Goal: Book appointment/travel/reservation

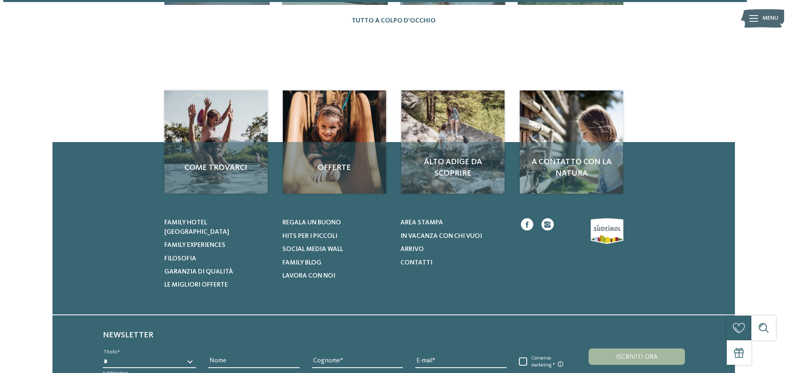
scroll to position [1073, 0]
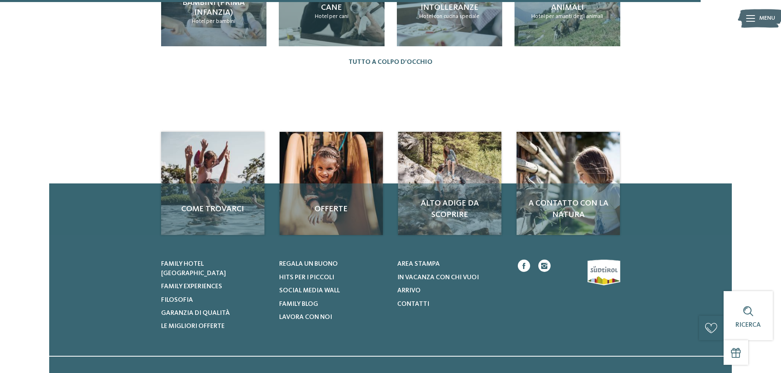
click at [751, 18] on icon at bounding box center [750, 18] width 9 height 7
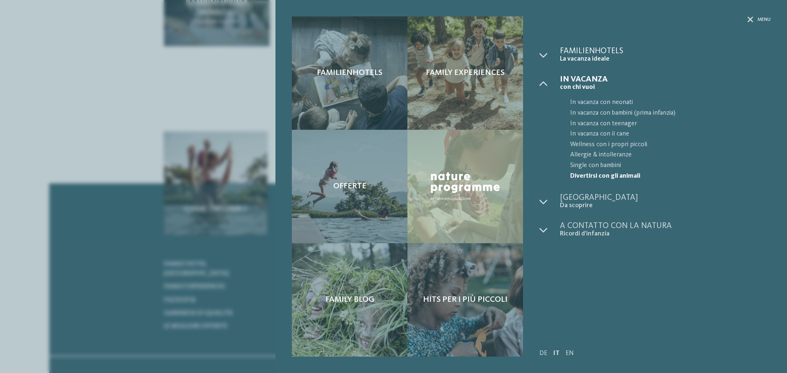
click at [567, 57] on span "La vacanza ideale" at bounding box center [665, 59] width 211 height 8
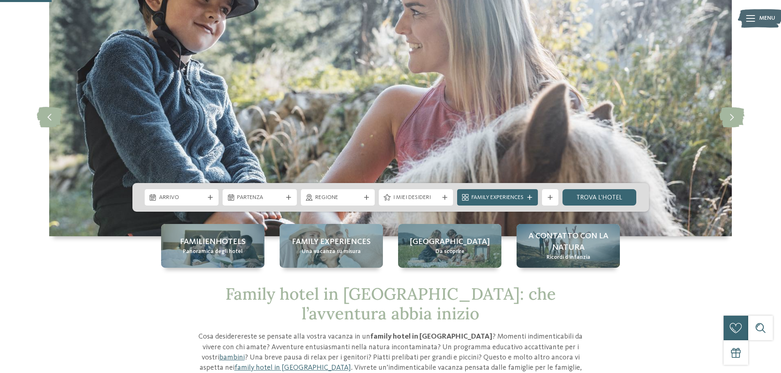
scroll to position [41, 0]
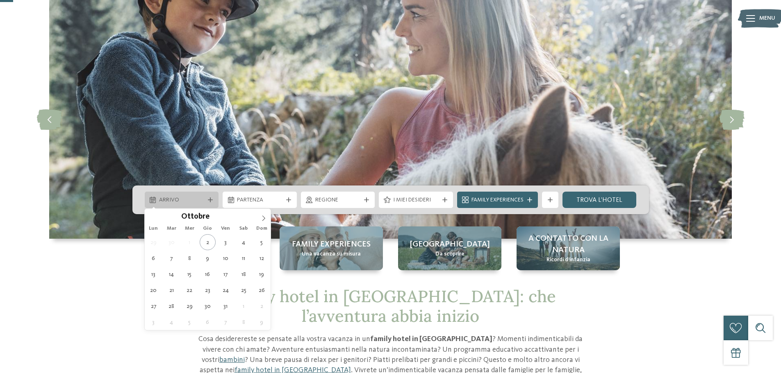
click at [198, 198] on span "Arrivo" at bounding box center [182, 200] width 46 height 8
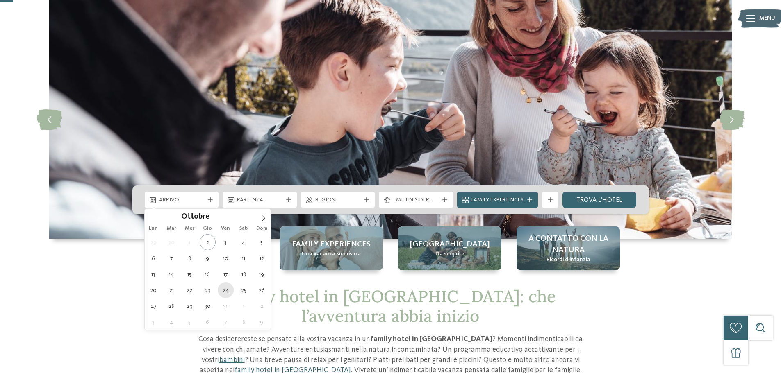
type div "24.10.2025"
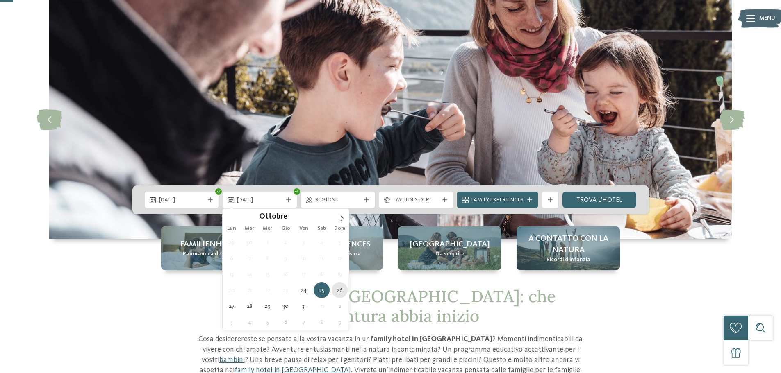
type div "26.10.2025"
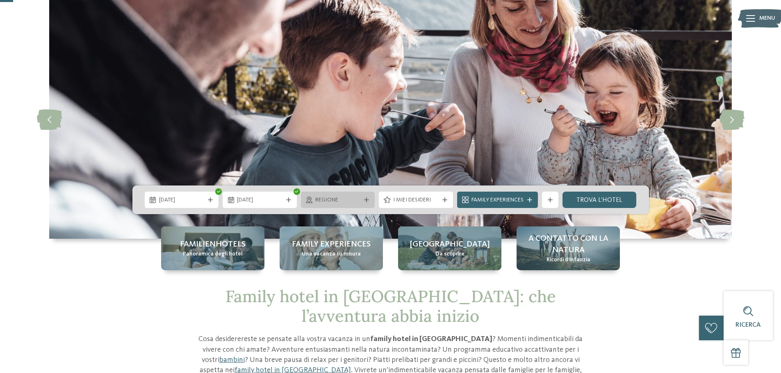
click at [356, 204] on span "Regione" at bounding box center [338, 200] width 46 height 8
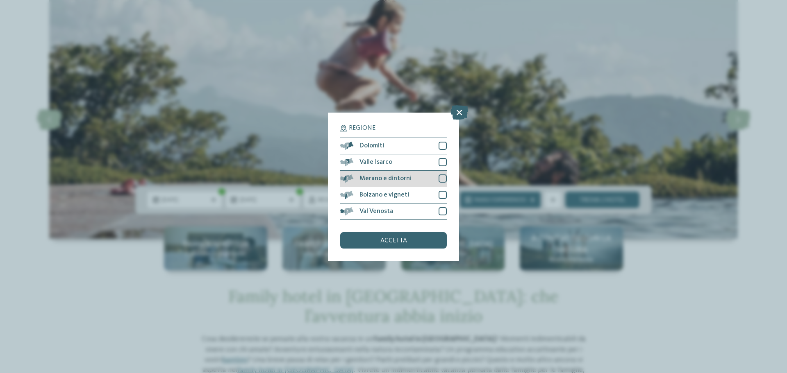
click at [439, 180] on div at bounding box center [443, 179] width 8 height 8
click at [441, 193] on div at bounding box center [443, 195] width 8 height 8
click at [438, 150] on div "Dolomiti" at bounding box center [393, 146] width 107 height 16
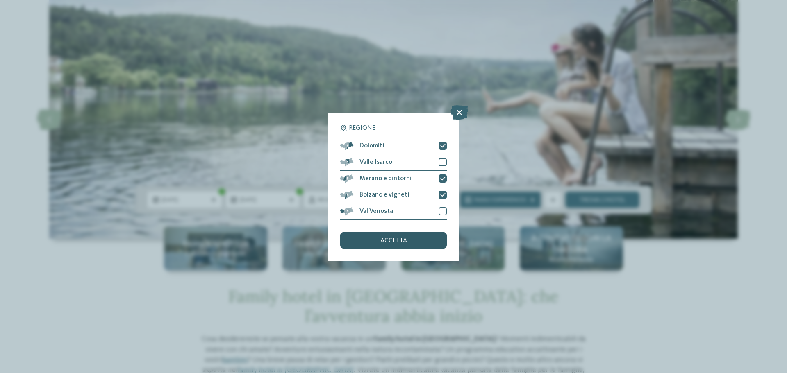
click at [403, 246] on div "accetta" at bounding box center [393, 240] width 107 height 16
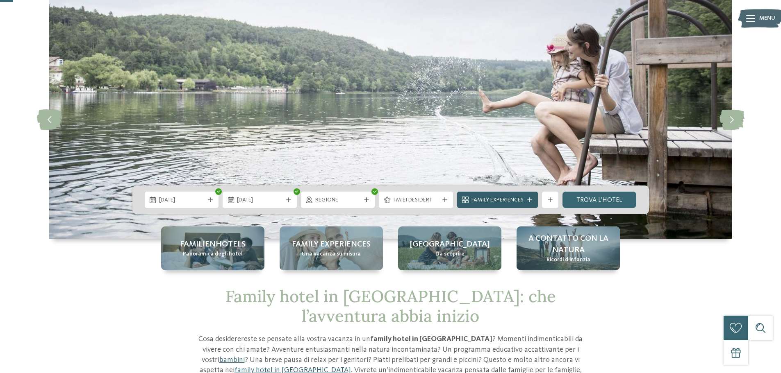
click at [510, 199] on span "Family Experiences" at bounding box center [497, 200] width 52 height 8
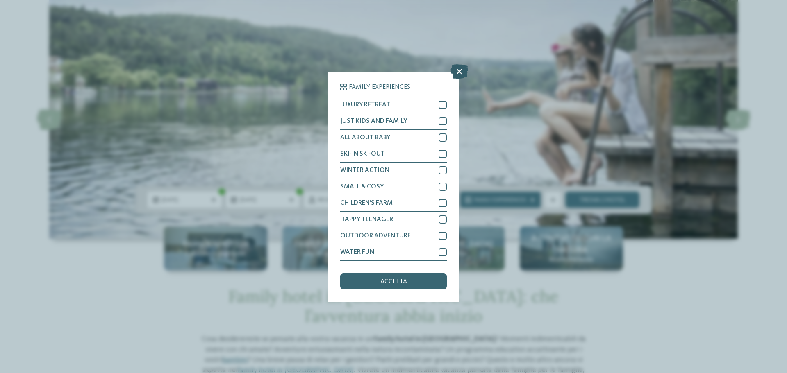
click at [457, 71] on icon at bounding box center [460, 71] width 18 height 14
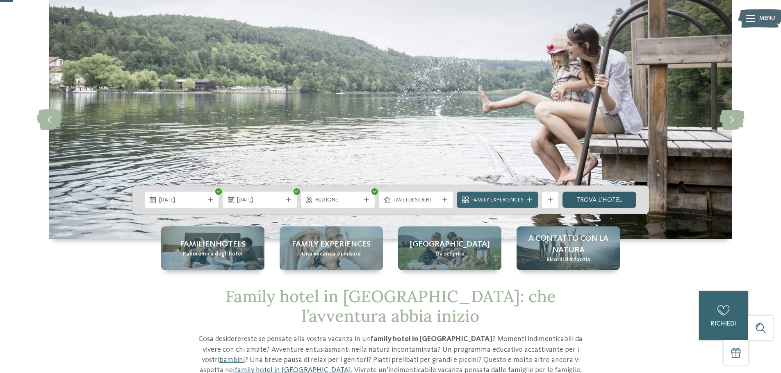
click at [601, 200] on link "trova l’hotel" at bounding box center [599, 200] width 74 height 16
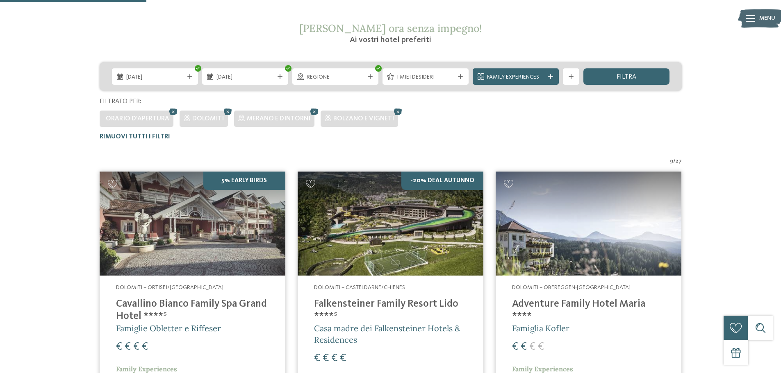
scroll to position [269, 0]
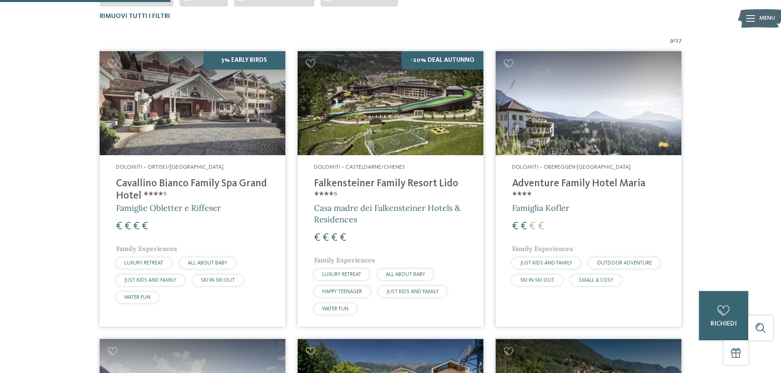
click at [380, 181] on h4 "Falkensteiner Family Resort Lido ****ˢ" at bounding box center [390, 190] width 153 height 25
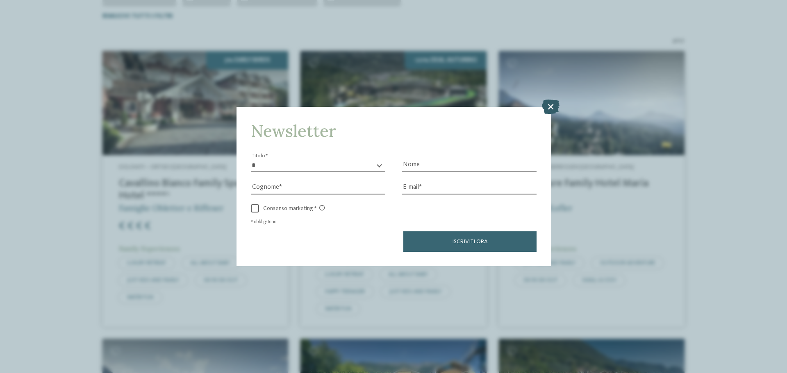
click at [555, 109] on icon at bounding box center [551, 107] width 18 height 14
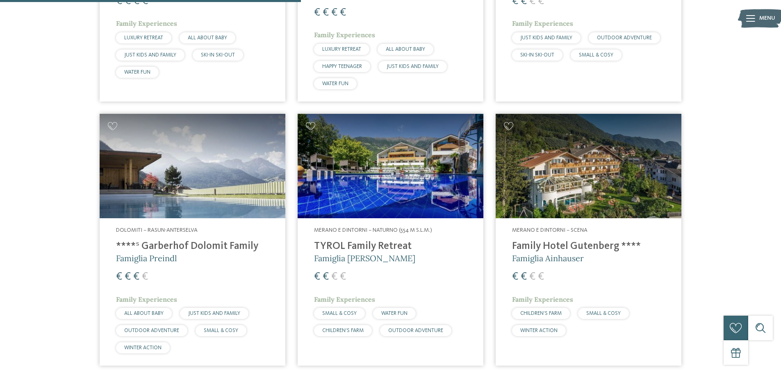
scroll to position [515, 0]
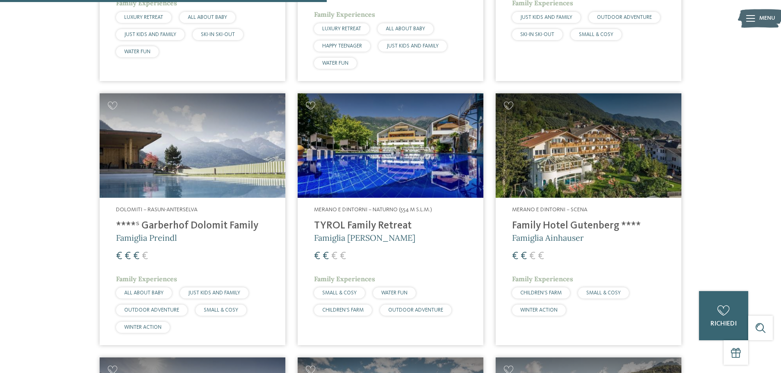
click at [354, 228] on h4 "TYROL Family Retreat" at bounding box center [390, 226] width 153 height 12
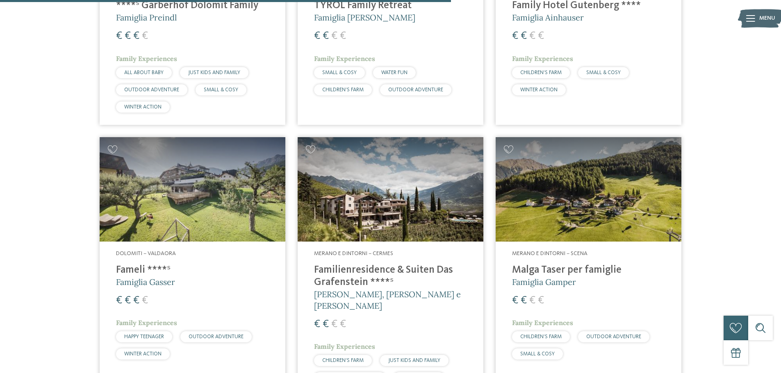
scroll to position [761, 0]
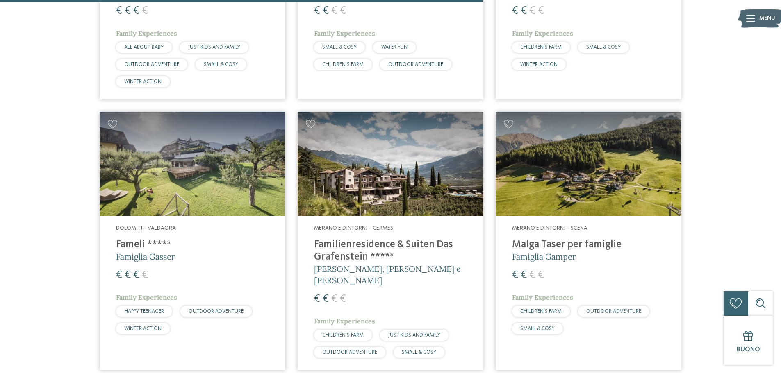
click at [575, 244] on h4 "Malga Taser per famiglie" at bounding box center [588, 245] width 153 height 12
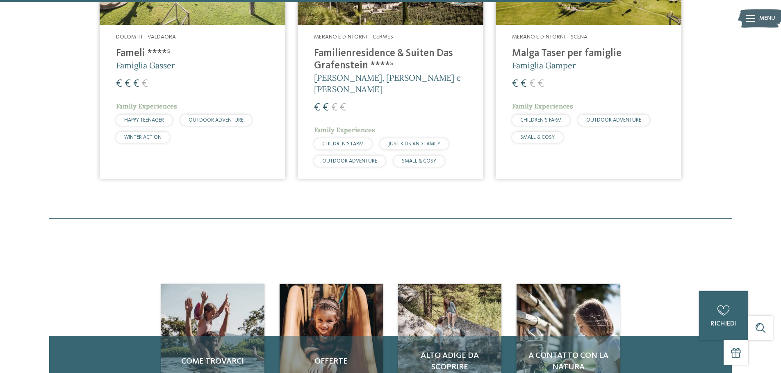
scroll to position [925, 0]
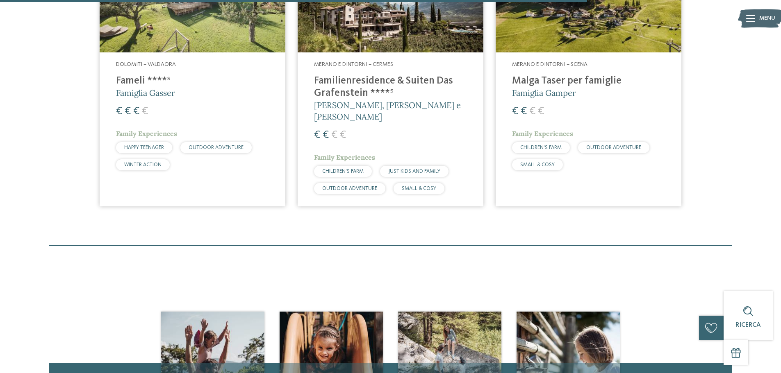
click at [150, 82] on h4 "Fameli ****ˢ" at bounding box center [192, 81] width 153 height 12
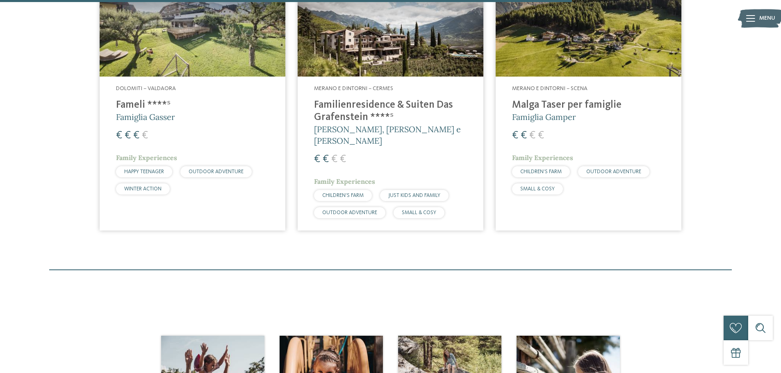
scroll to position [884, 0]
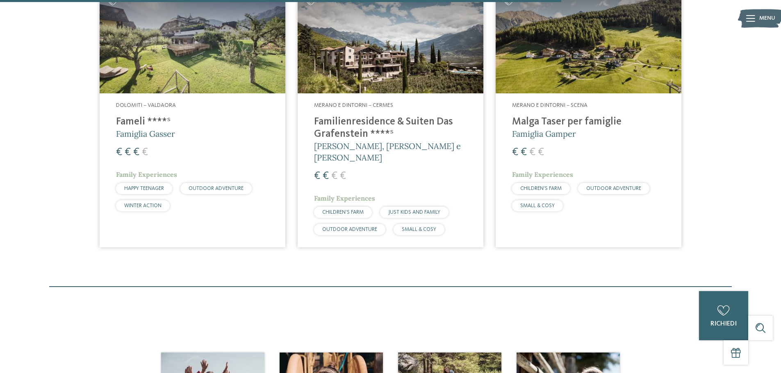
click at [355, 123] on h4 "Familienresidence & Suiten Das Grafenstein ****ˢ" at bounding box center [390, 128] width 153 height 25
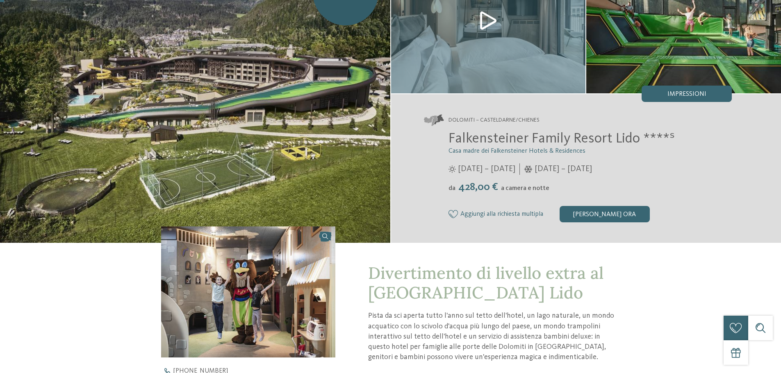
scroll to position [123, 0]
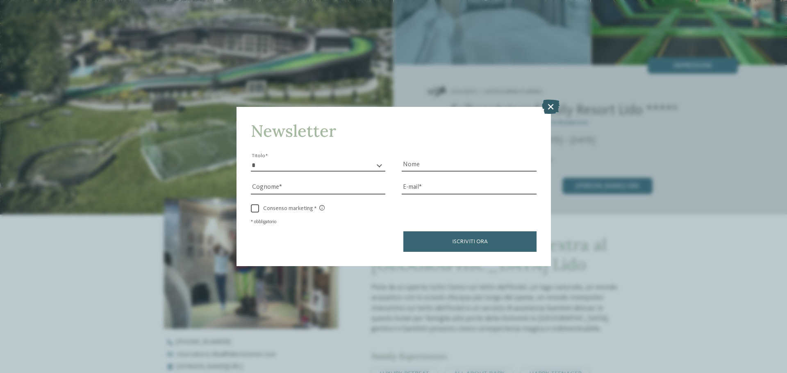
click at [556, 104] on icon at bounding box center [551, 107] width 18 height 14
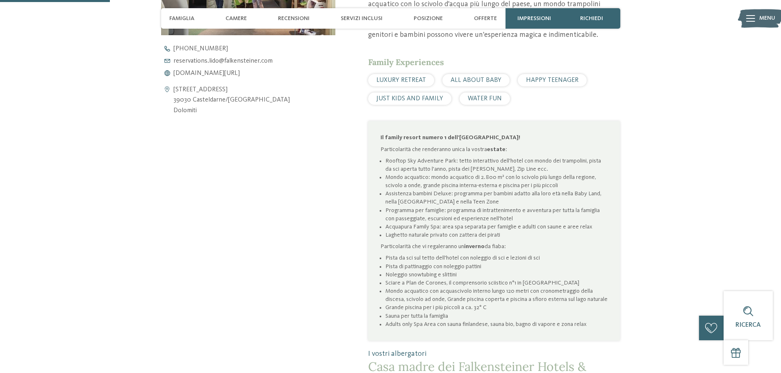
scroll to position [451, 0]
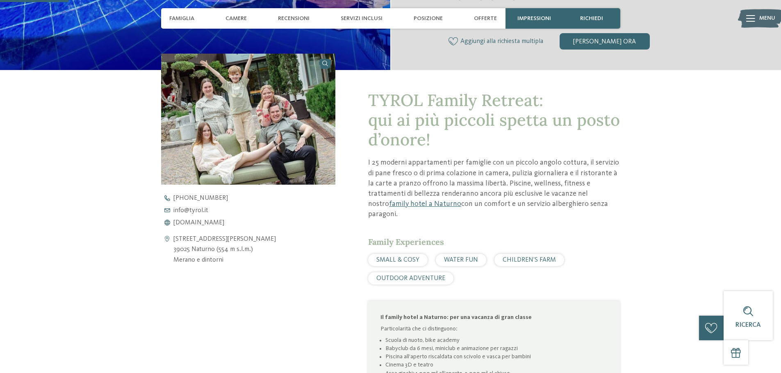
scroll to position [287, 0]
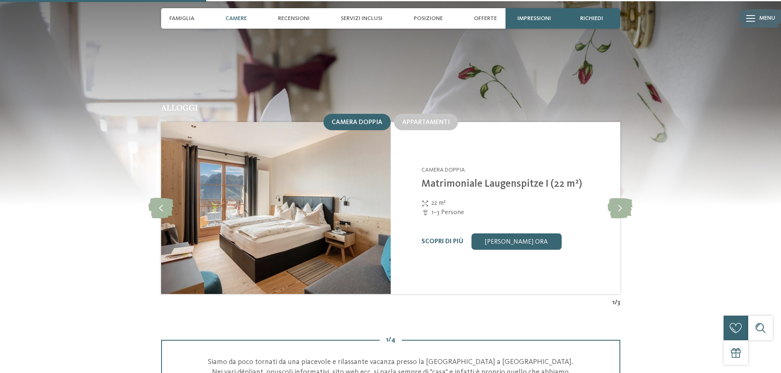
scroll to position [861, 0]
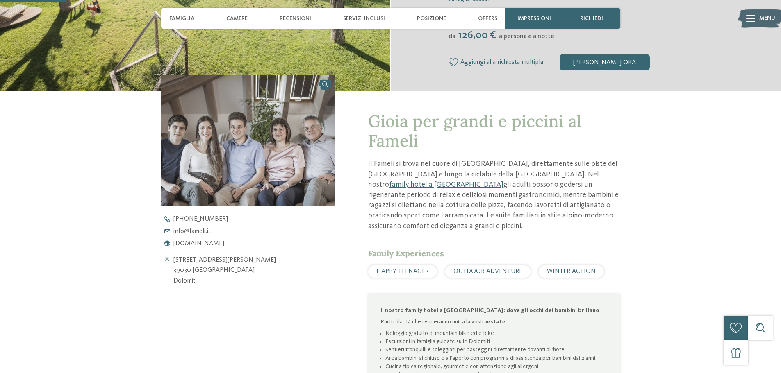
scroll to position [246, 0]
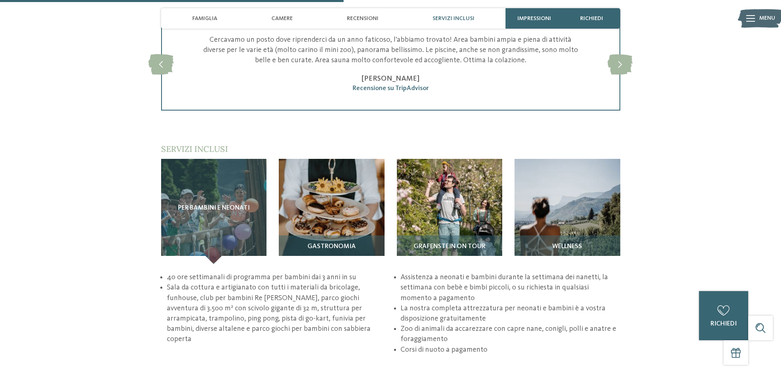
scroll to position [1107, 0]
